Goal: Task Accomplishment & Management: Complete application form

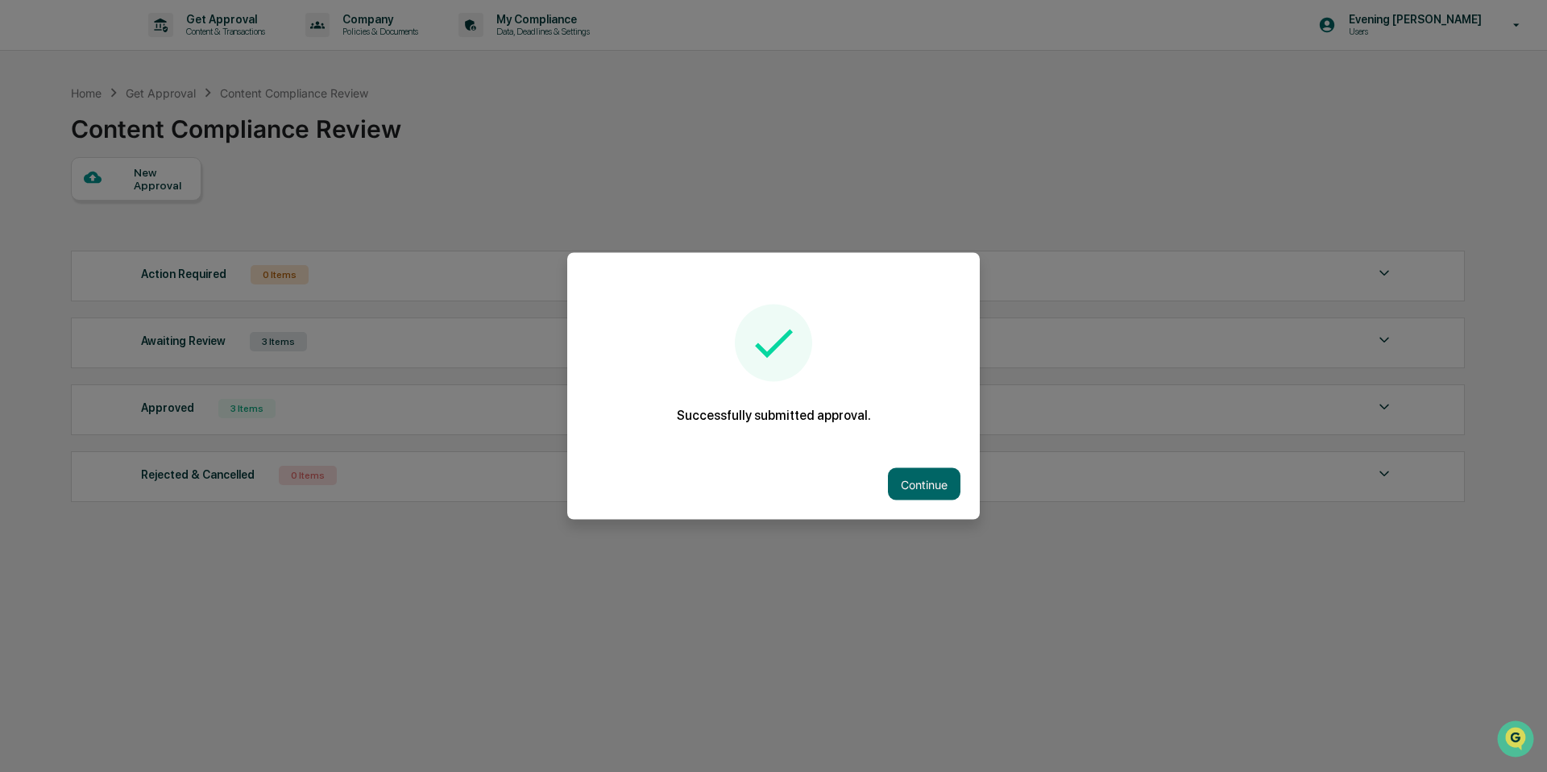
drag, startPoint x: 915, startPoint y: 465, endPoint x: 914, endPoint y: 457, distance: 8.1
click at [915, 468] on button "Continue" at bounding box center [924, 484] width 72 height 32
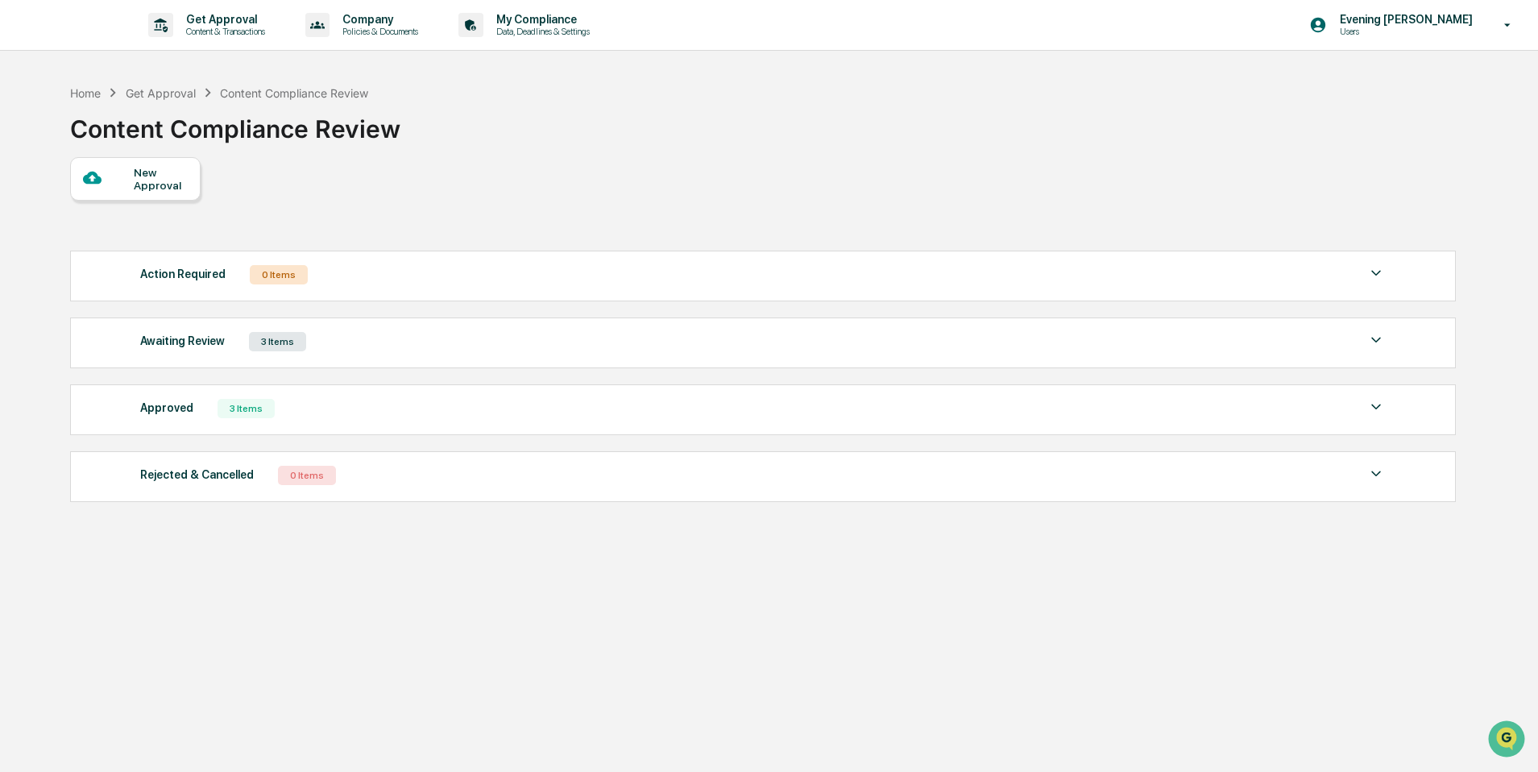
click at [138, 191] on div "New Approval" at bounding box center [161, 179] width 54 height 26
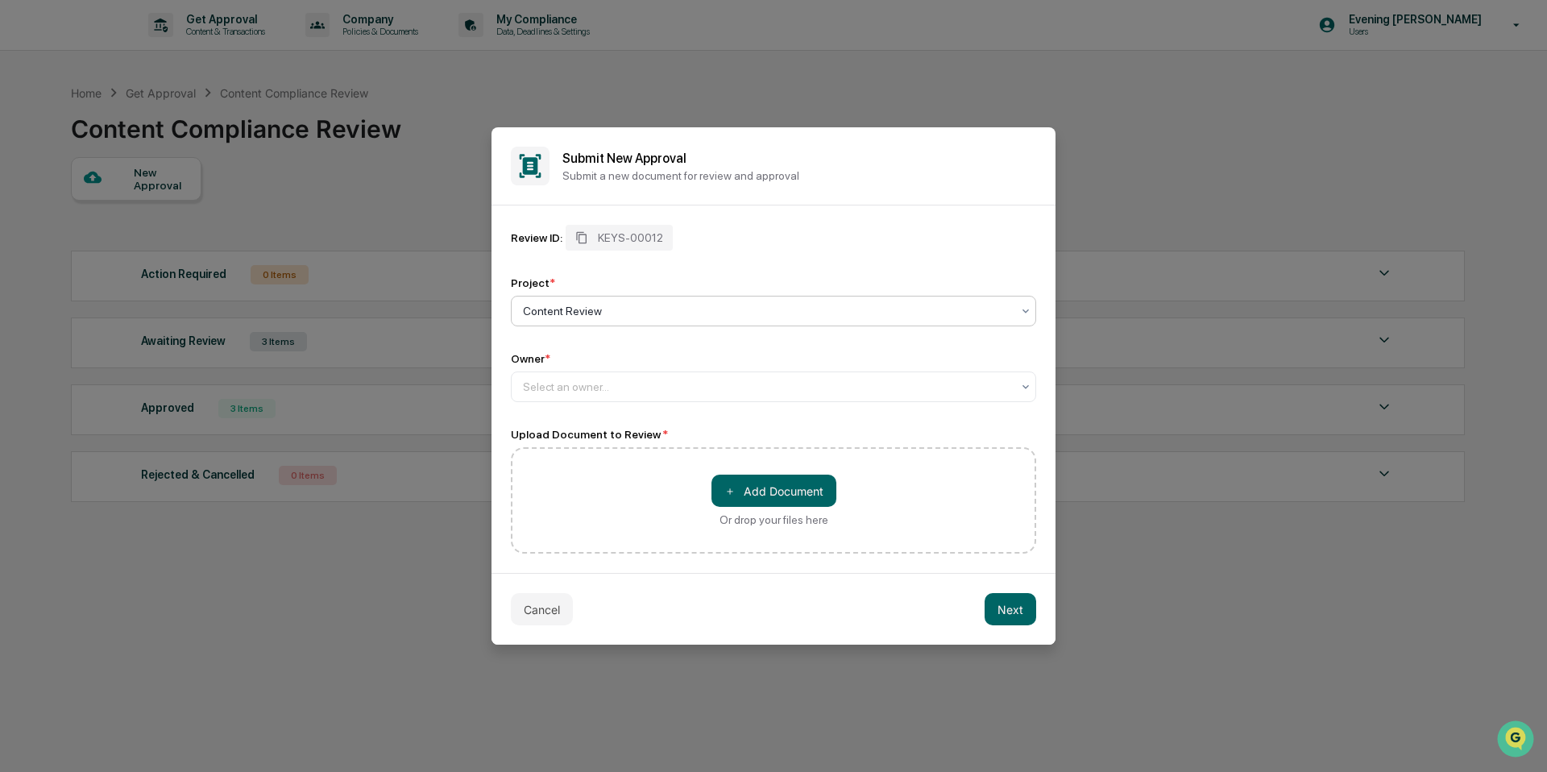
click at [628, 308] on div at bounding box center [767, 311] width 488 height 16
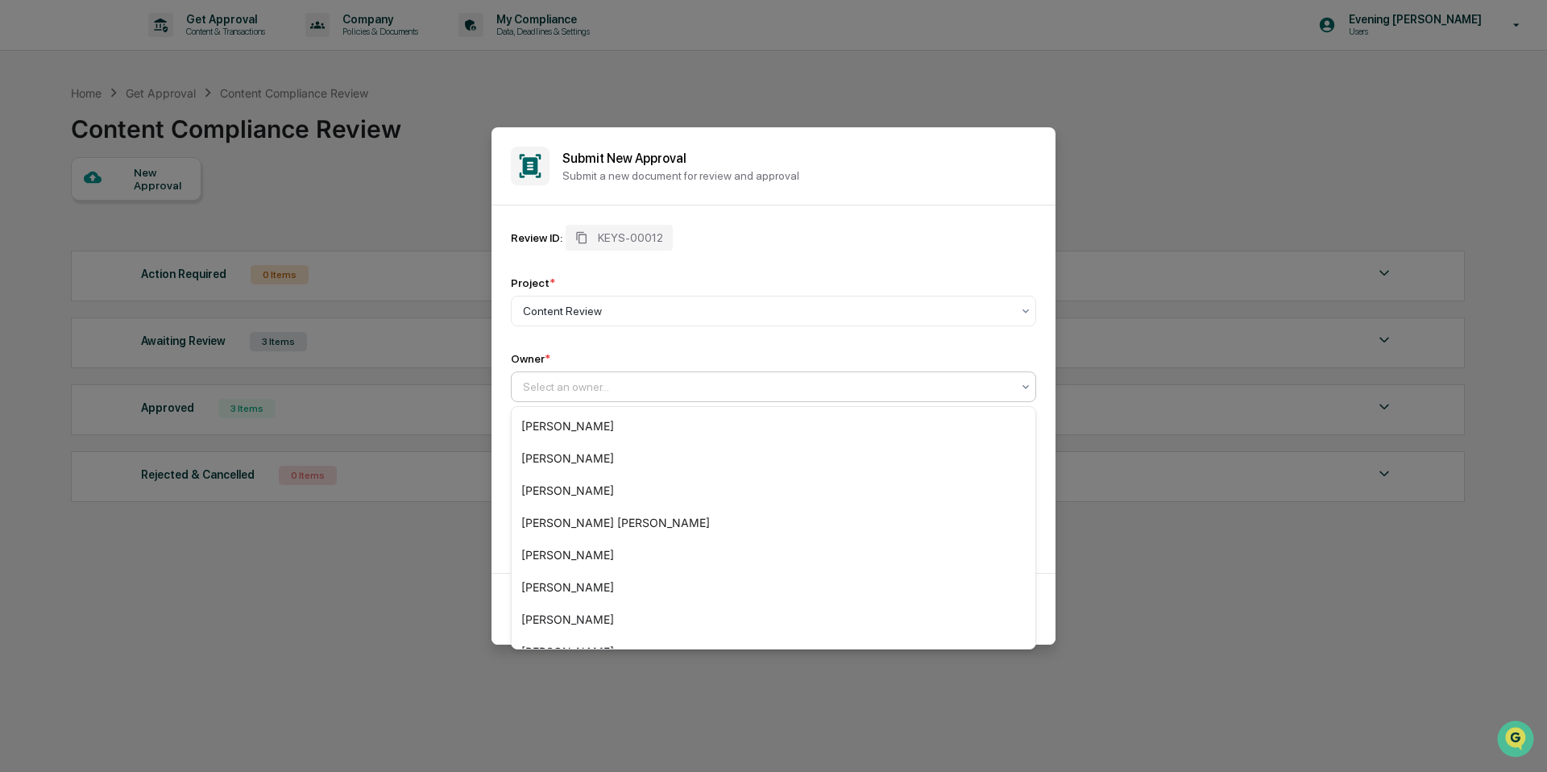
click at [615, 393] on div at bounding box center [767, 387] width 488 height 16
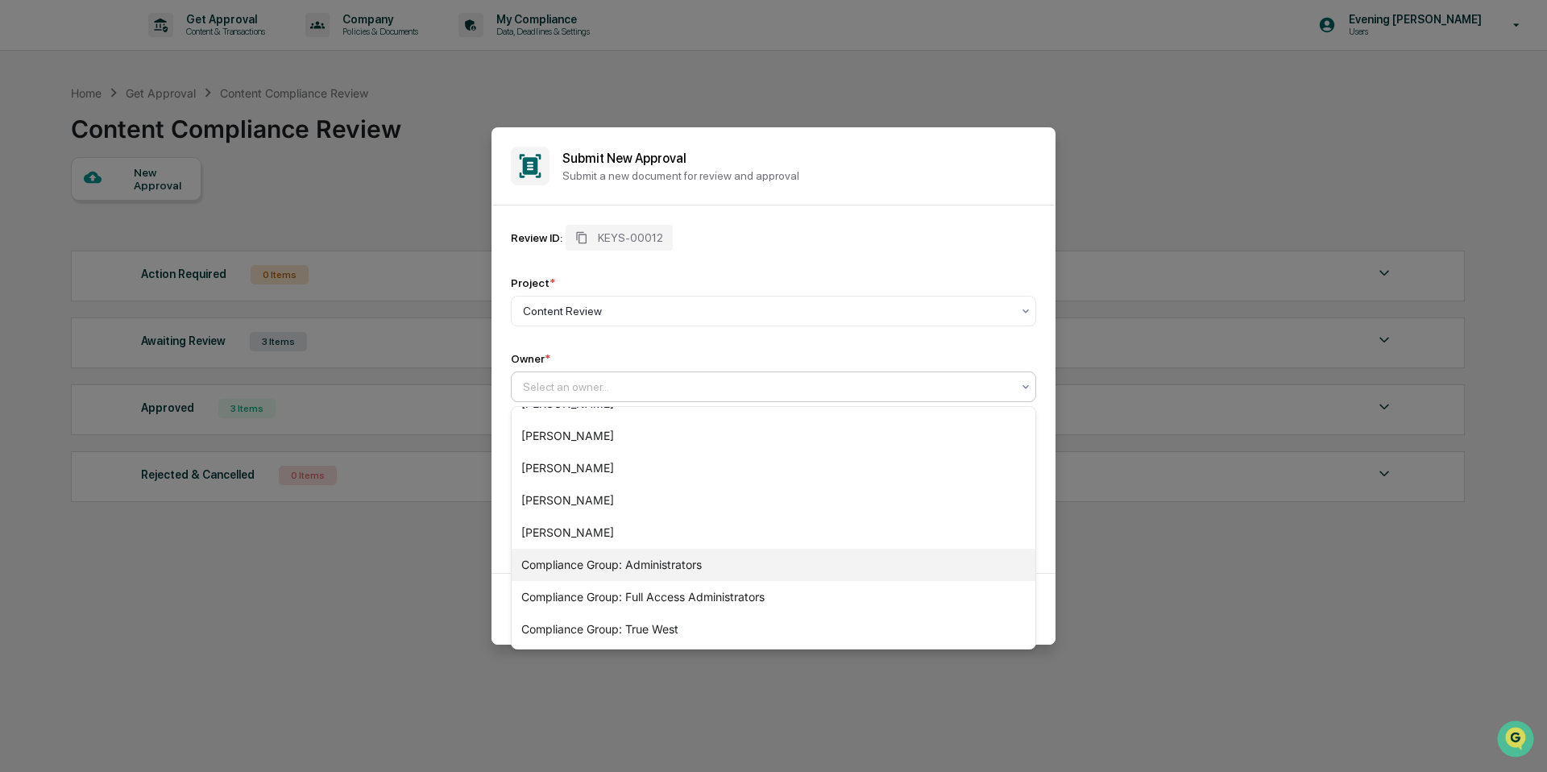
click at [619, 565] on div "Compliance Group: Administrators" at bounding box center [774, 565] width 524 height 32
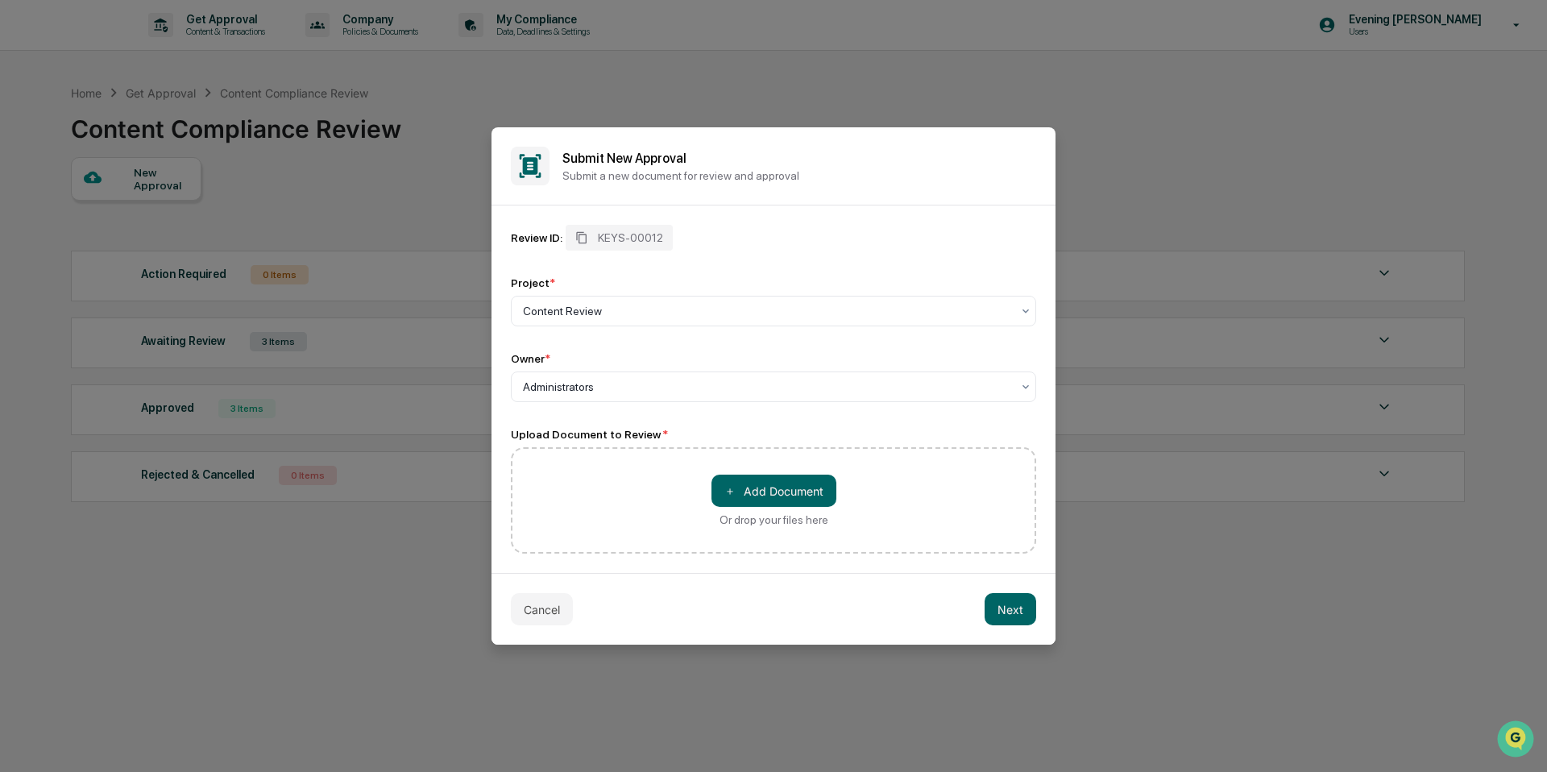
click at [607, 524] on div "＋ Add Document Or drop your files here" at bounding box center [773, 500] width 525 height 106
click at [754, 505] on button "＋ Add Document" at bounding box center [773, 490] width 125 height 32
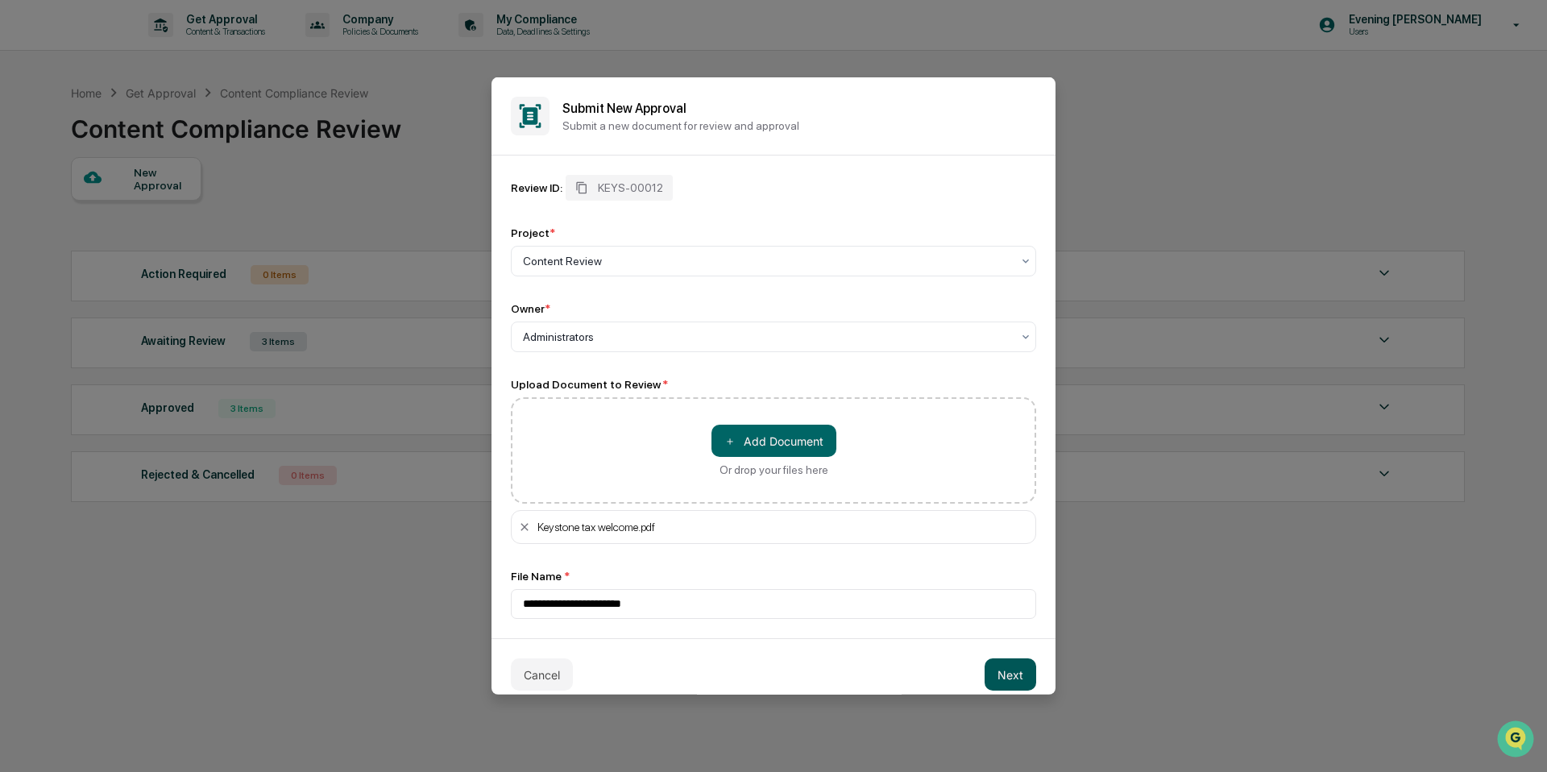
click at [995, 677] on button "Next" at bounding box center [1010, 674] width 52 height 32
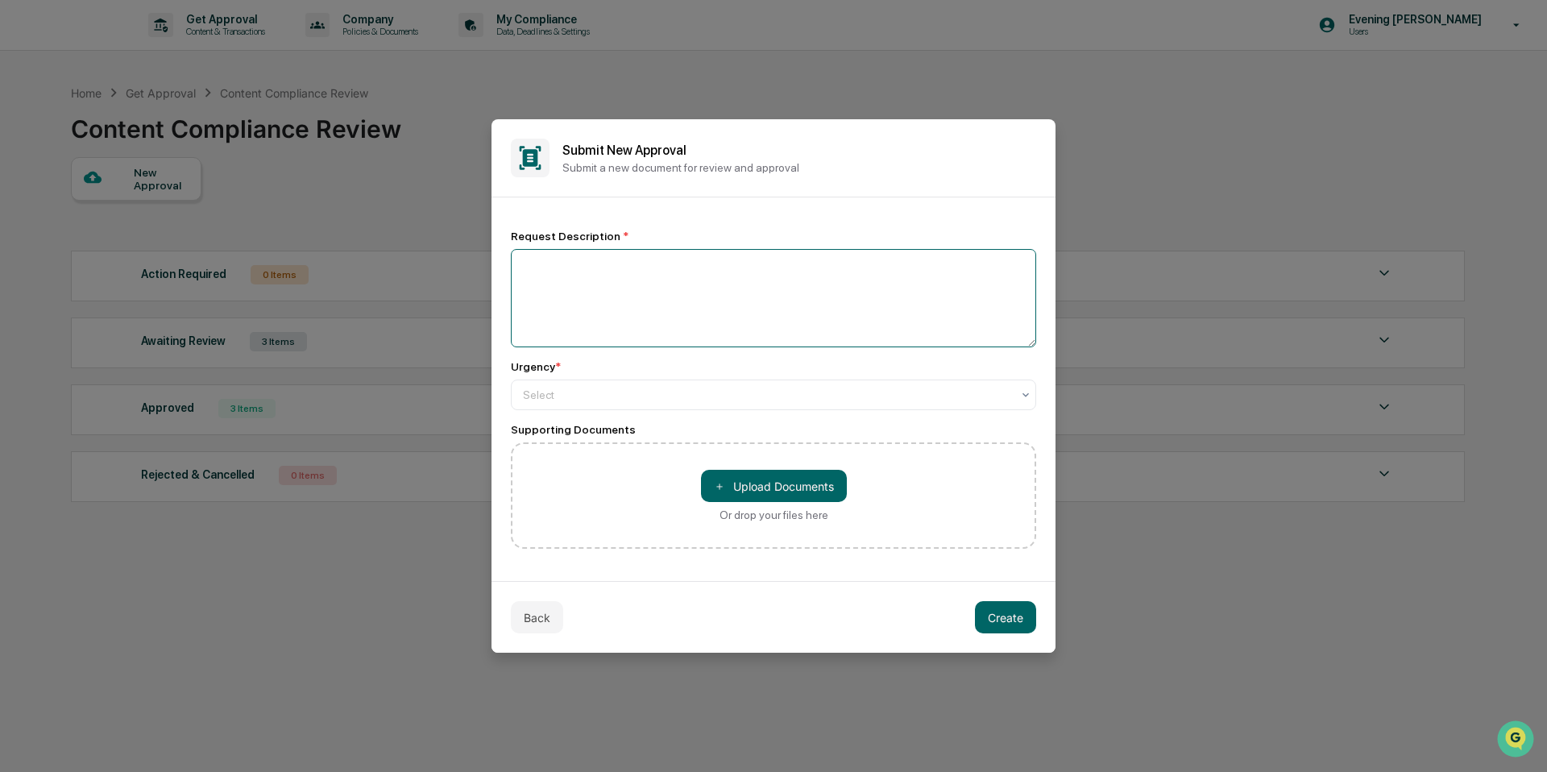
click at [540, 286] on textarea at bounding box center [773, 298] width 525 height 98
type textarea "**********"
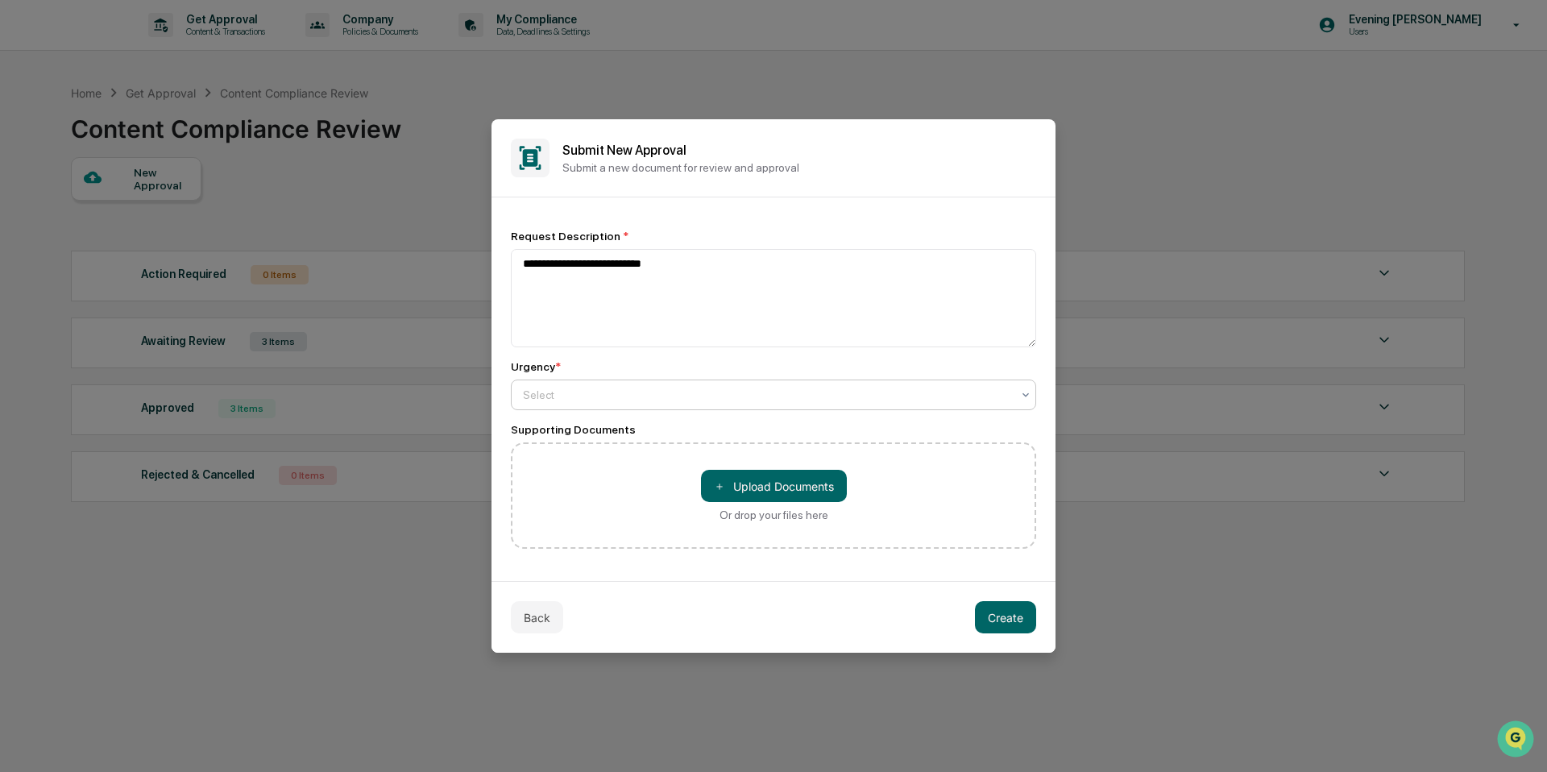
drag, startPoint x: 877, startPoint y: 395, endPoint x: 858, endPoint y: 397, distance: 19.5
click at [877, 395] on div at bounding box center [767, 395] width 488 height 16
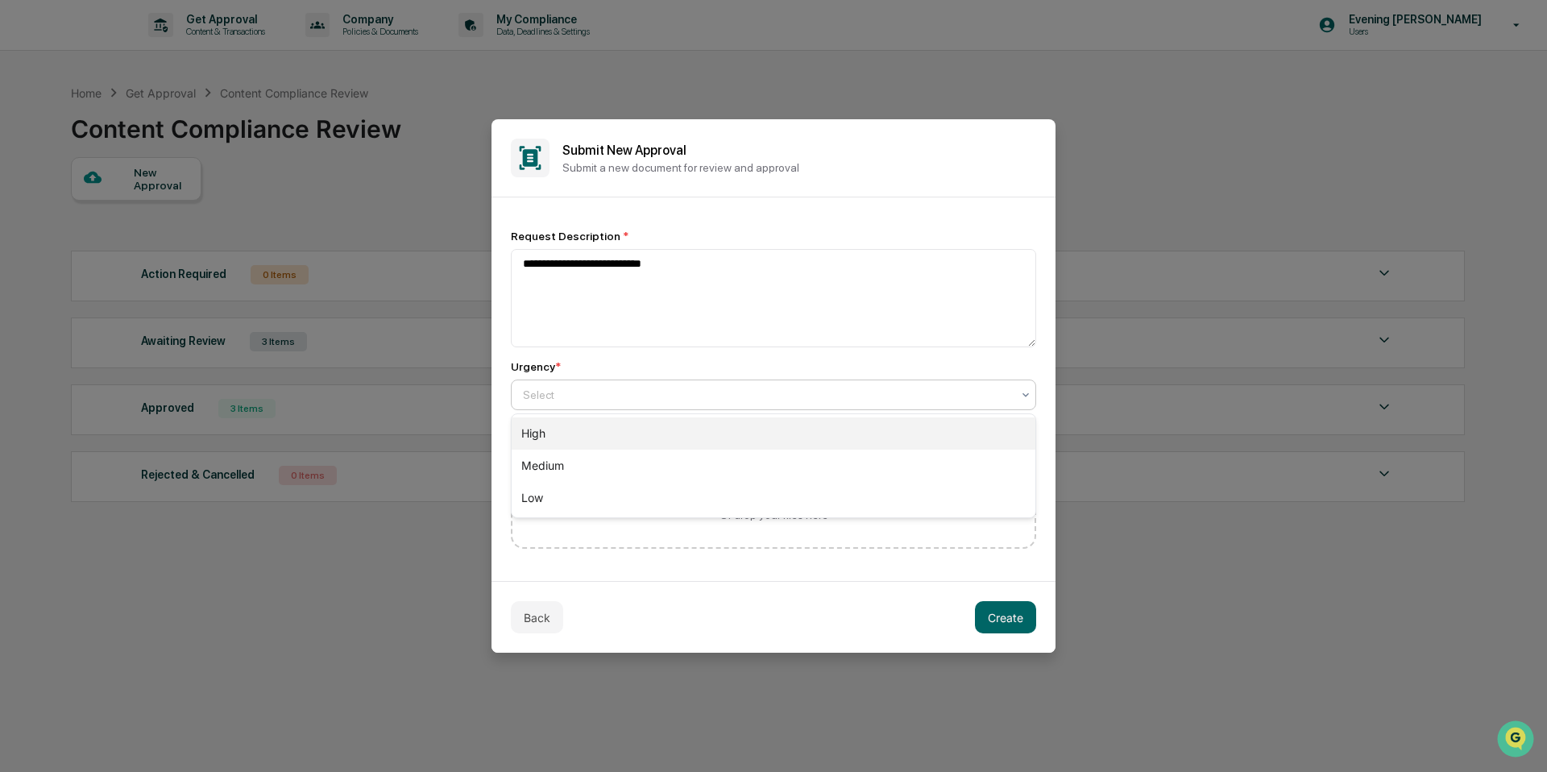
drag, startPoint x: 748, startPoint y: 435, endPoint x: 753, endPoint y: 443, distance: 9.4
click at [748, 435] on div "High" at bounding box center [774, 433] width 524 height 32
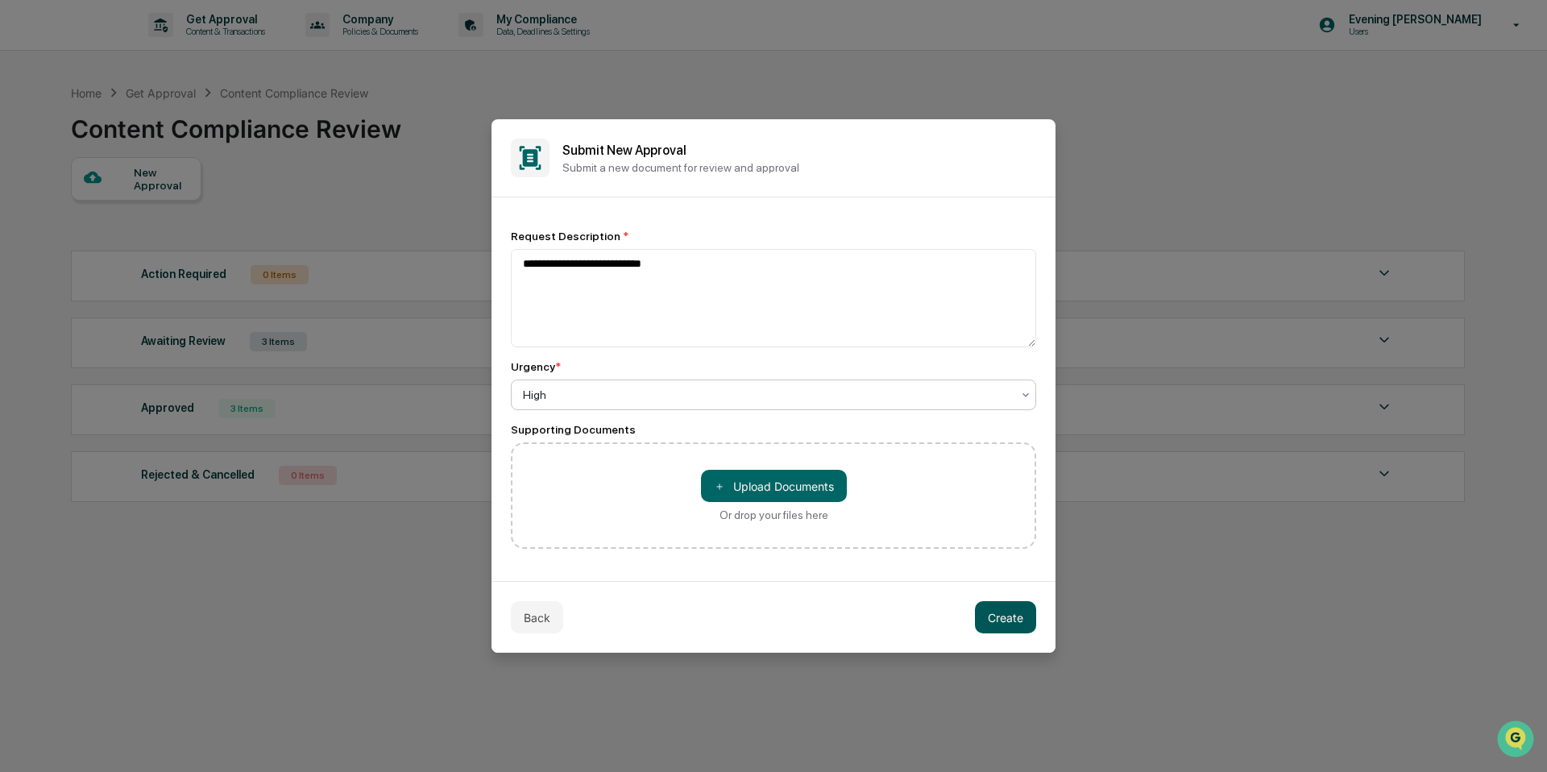
click at [1001, 619] on button "Create" at bounding box center [1005, 617] width 61 height 32
